Goal: Find specific page/section: Find specific page/section

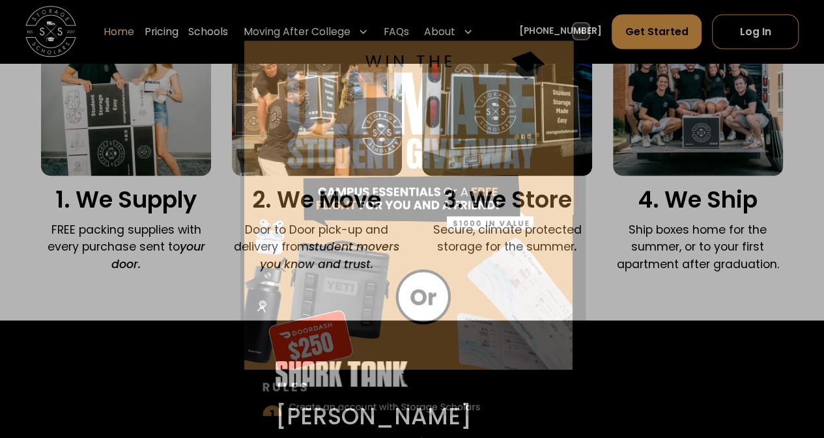
scroll to position [928, 0]
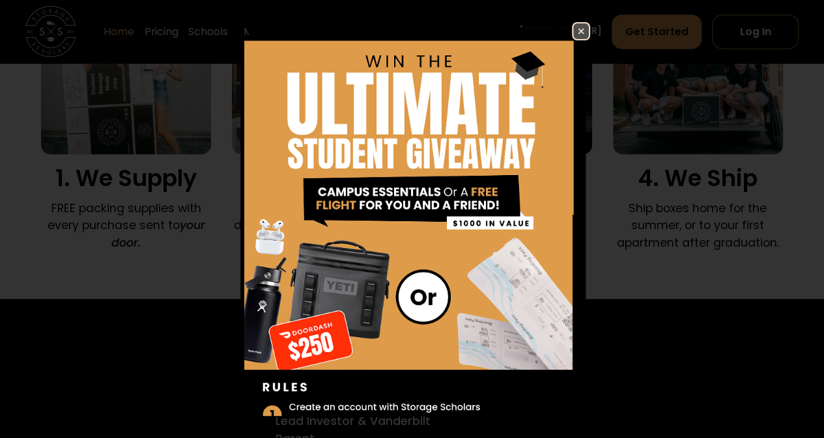
drag, startPoint x: 572, startPoint y: 37, endPoint x: 582, endPoint y: 31, distance: 12.0
click at [573, 36] on img at bounding box center [581, 31] width 16 height 16
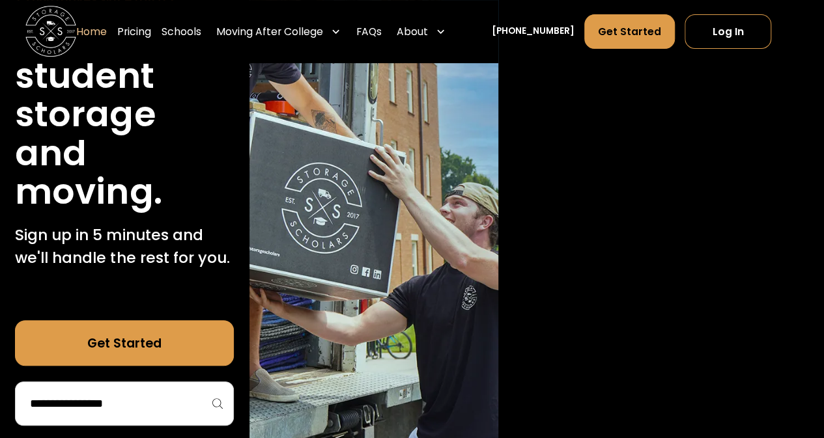
scroll to position [0, 0]
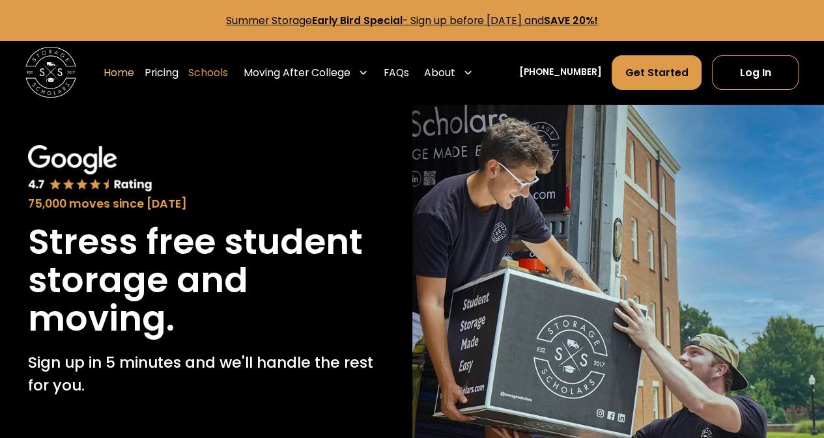
click at [228, 71] on link "Schools" at bounding box center [208, 73] width 40 height 36
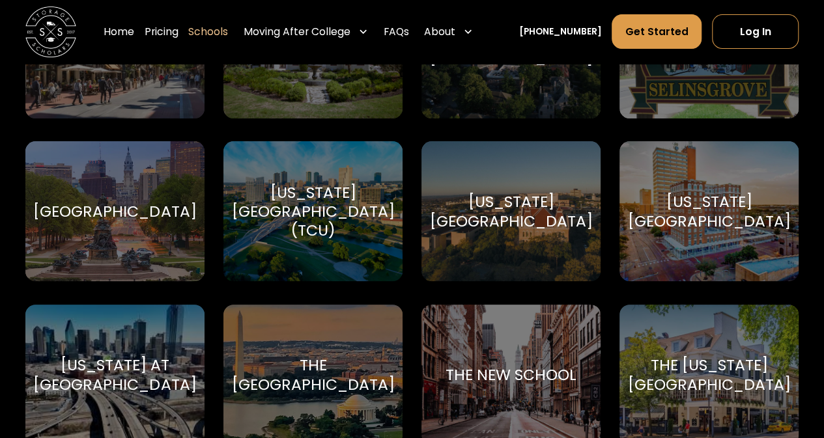
scroll to position [5157, 0]
